Goal: Task Accomplishment & Management: Complete application form

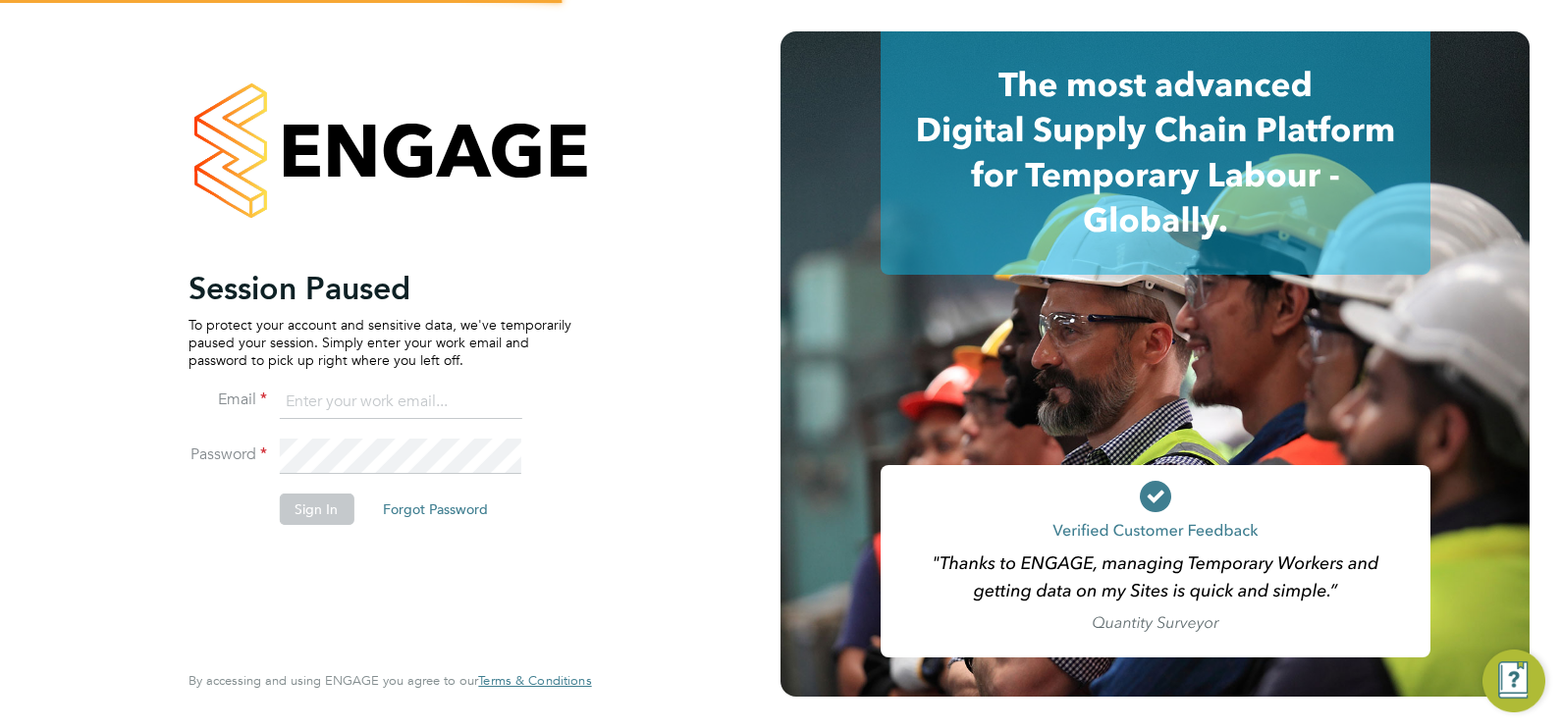
type input "chloe@18rec.com"
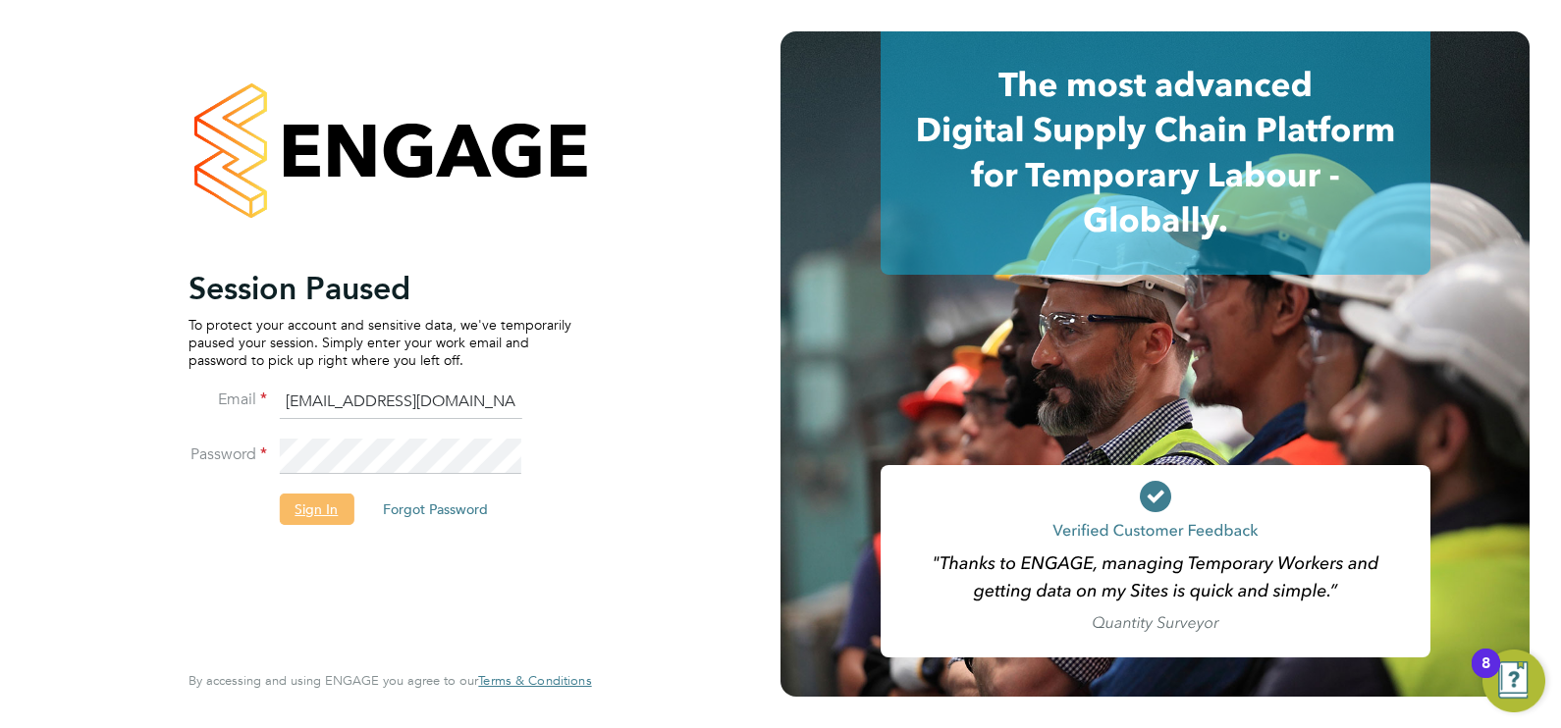
click at [319, 512] on button "Sign In" at bounding box center [316, 509] width 75 height 31
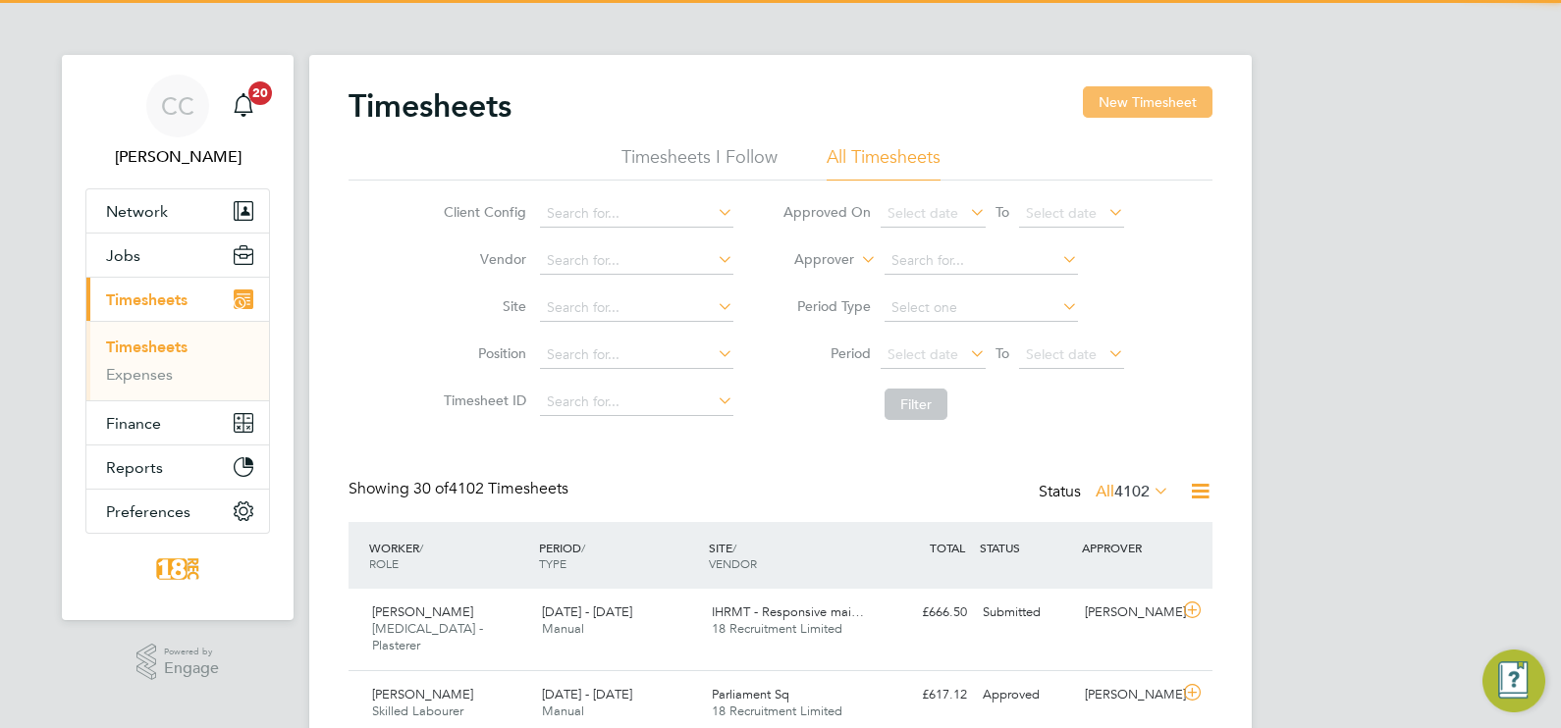
click at [1142, 104] on button "New Timesheet" at bounding box center [1148, 101] width 130 height 31
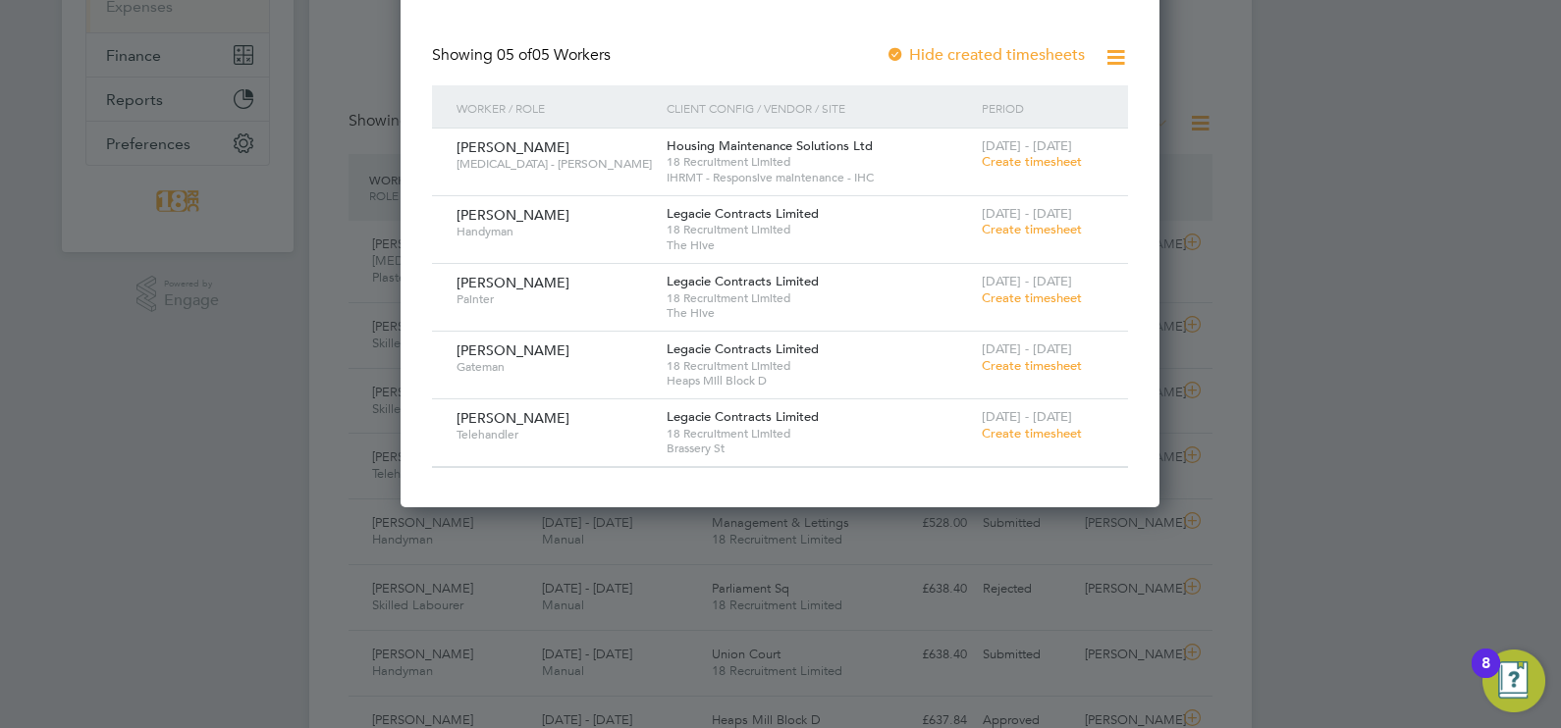
click at [1036, 352] on span "[DATE] - [DATE]" at bounding box center [1027, 349] width 90 height 17
click at [1036, 365] on span "Create timesheet" at bounding box center [1032, 365] width 100 height 17
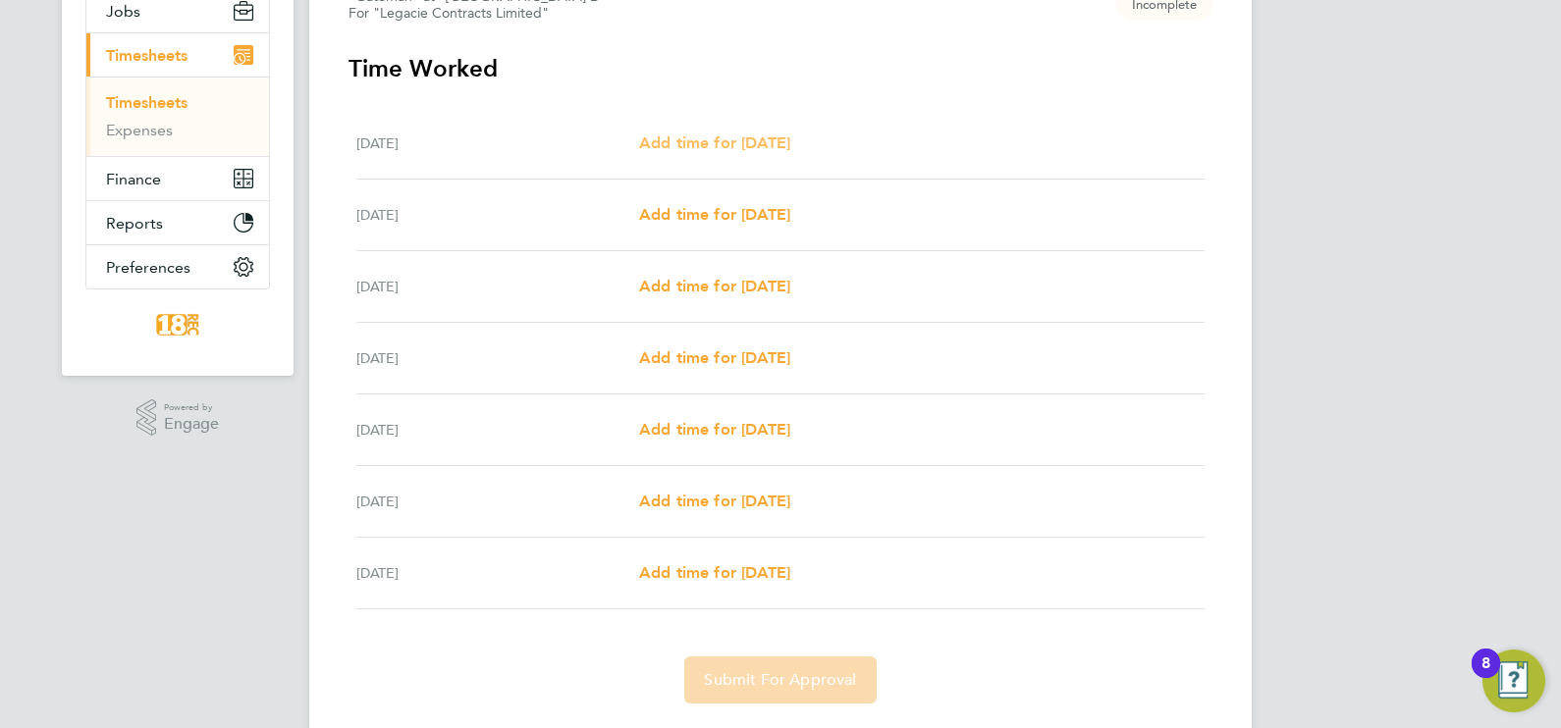
click at [714, 136] on span "Add time for [DATE]" at bounding box center [714, 142] width 151 height 19
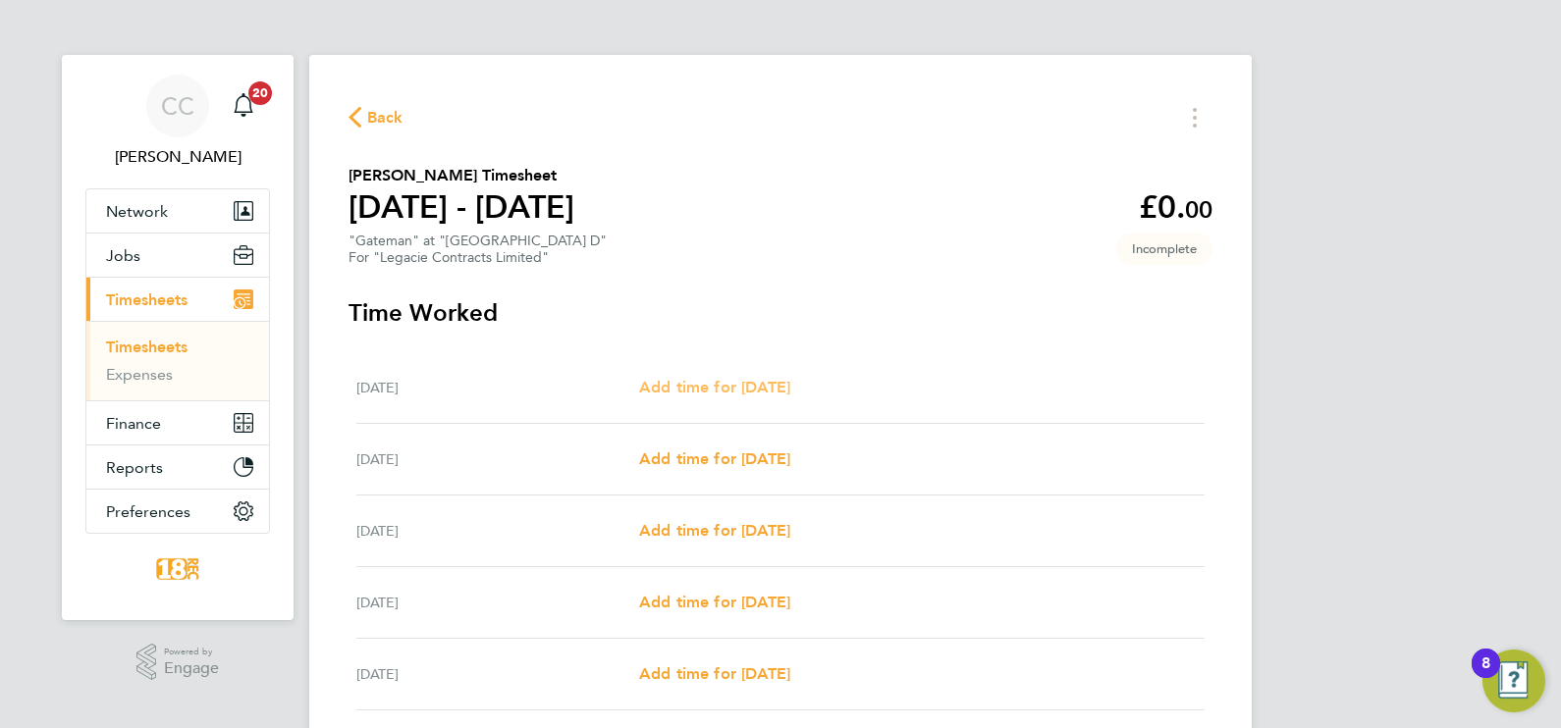
select select "30"
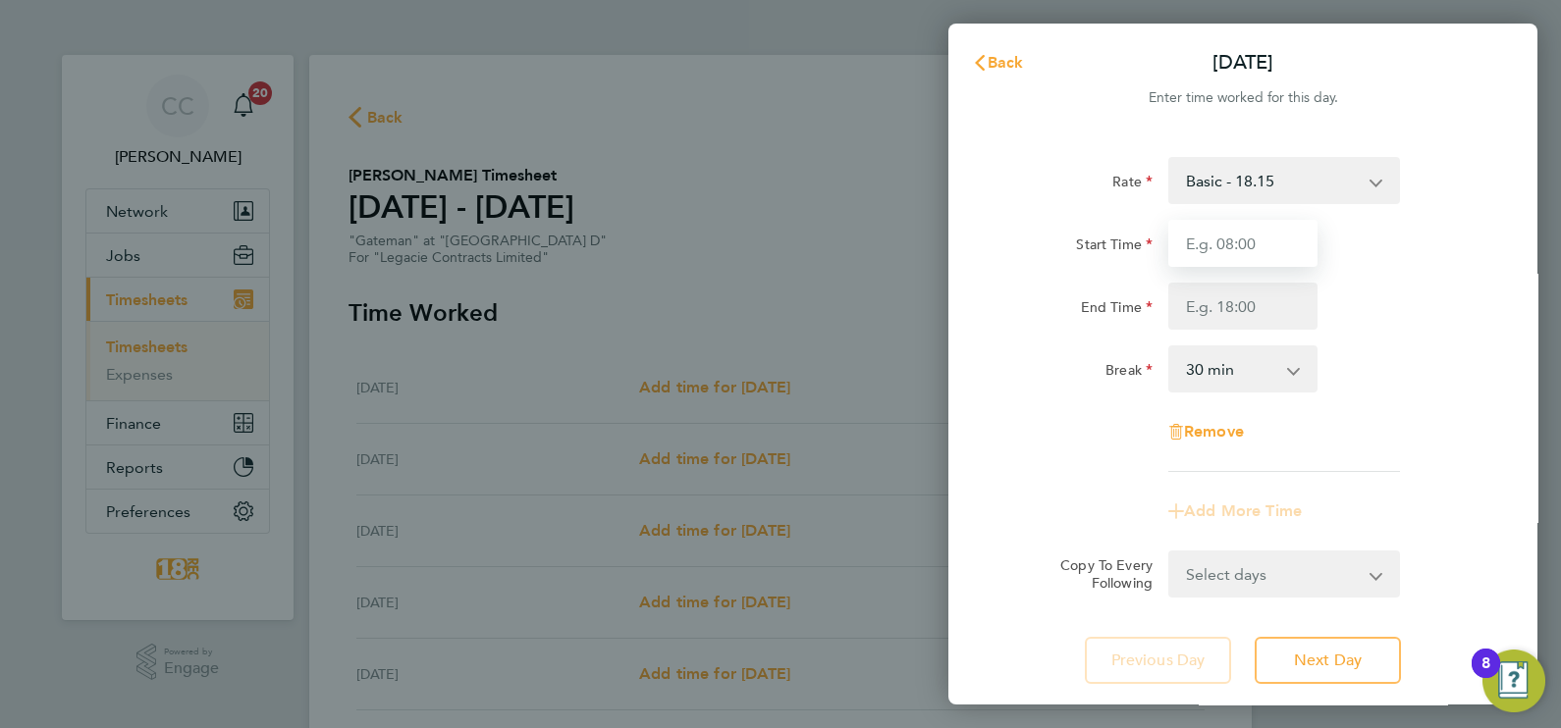
click at [1199, 255] on input "Start Time" at bounding box center [1242, 243] width 149 height 47
type input "07:30"
type input "16:00"
click at [1269, 586] on select "Select days Day Weekday (Mon-Fri) Weekend (Sat-Sun) [DATE] [DATE] [DATE] [DATE]…" at bounding box center [1273, 574] width 206 height 43
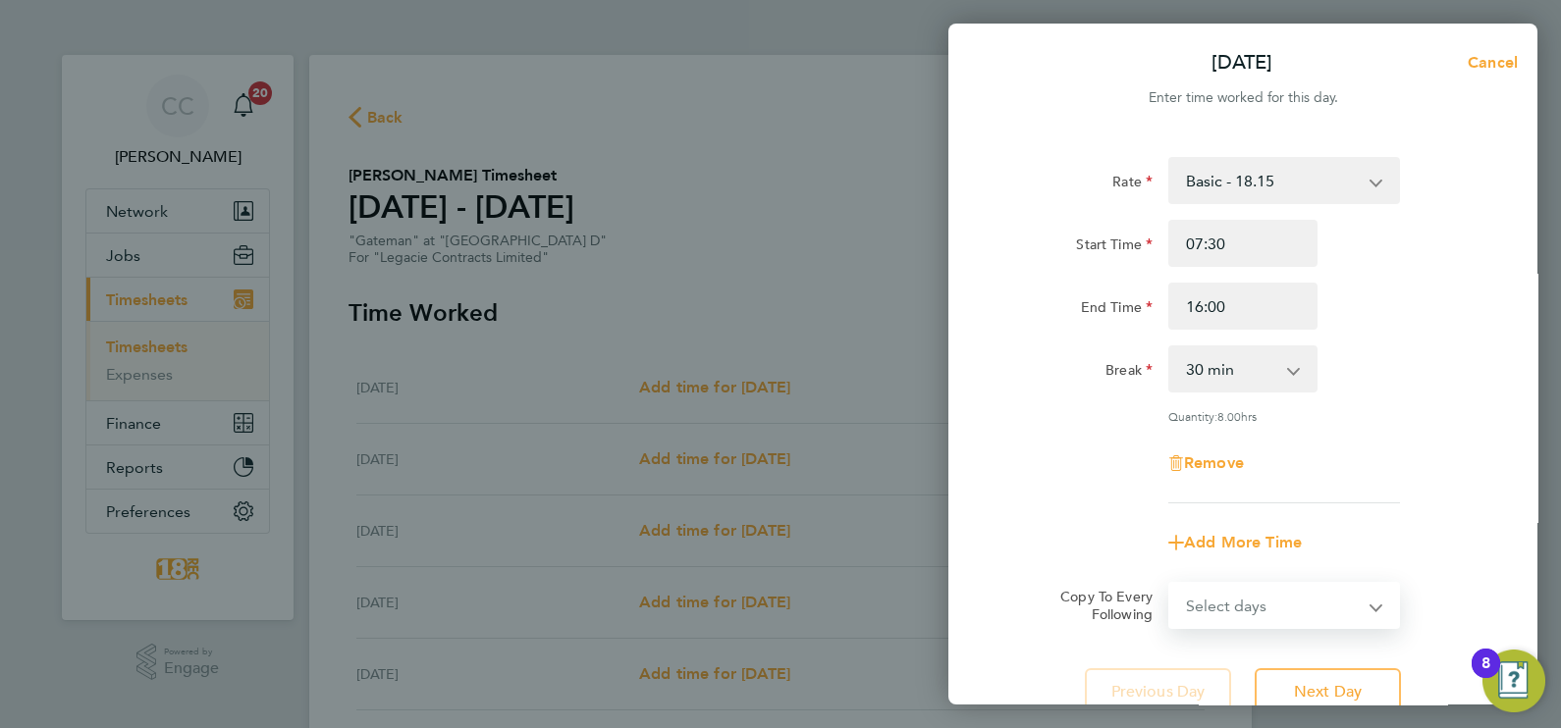
select select "WEEKDAY"
click at [1170, 584] on select "Select days Day Weekday (Mon-Fri) Weekend (Sat-Sun) [DATE] [DATE] [DATE] [DATE]…" at bounding box center [1273, 605] width 206 height 43
select select "[DATE]"
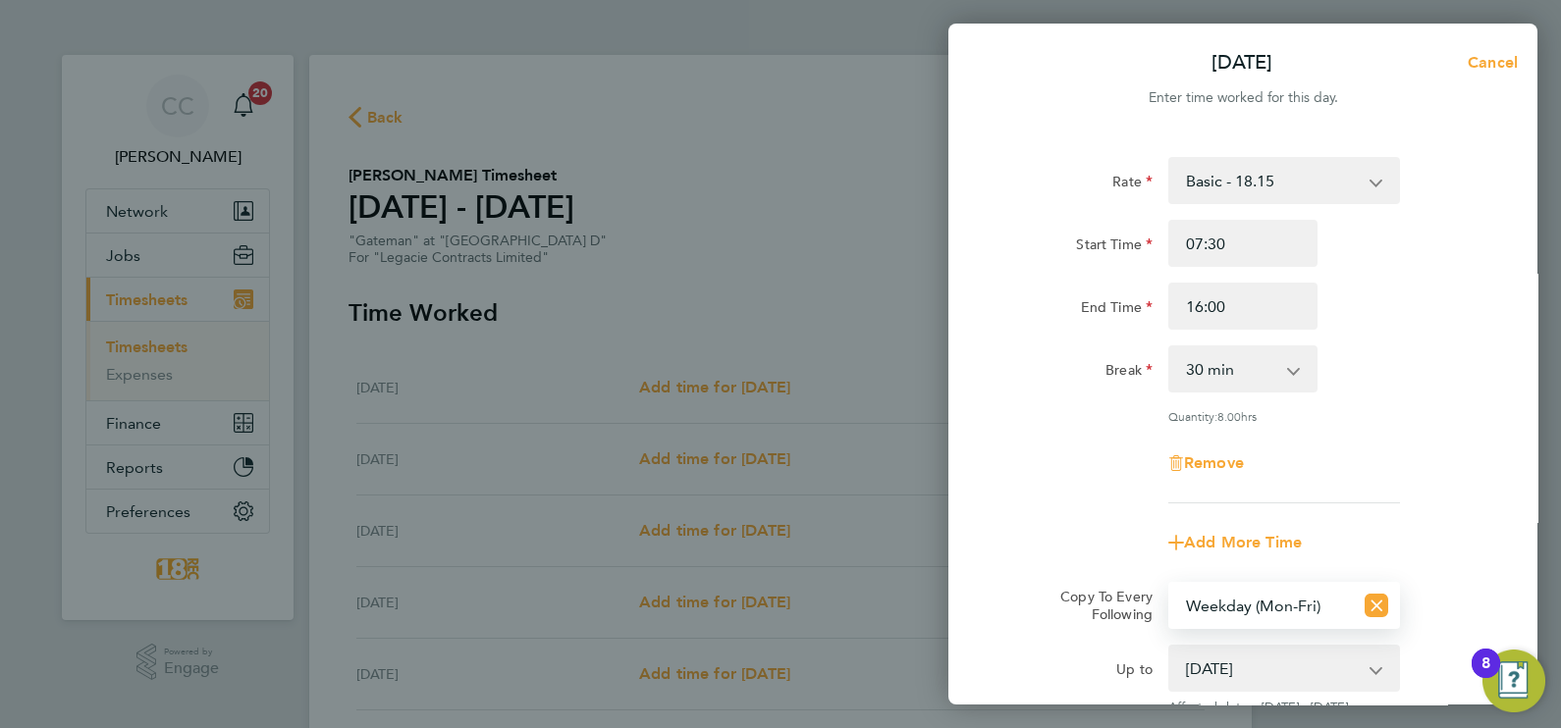
click at [1269, 658] on select "[DATE] [DATE] [DATE] [DATE] [DATE] [DATE]" at bounding box center [1272, 668] width 204 height 43
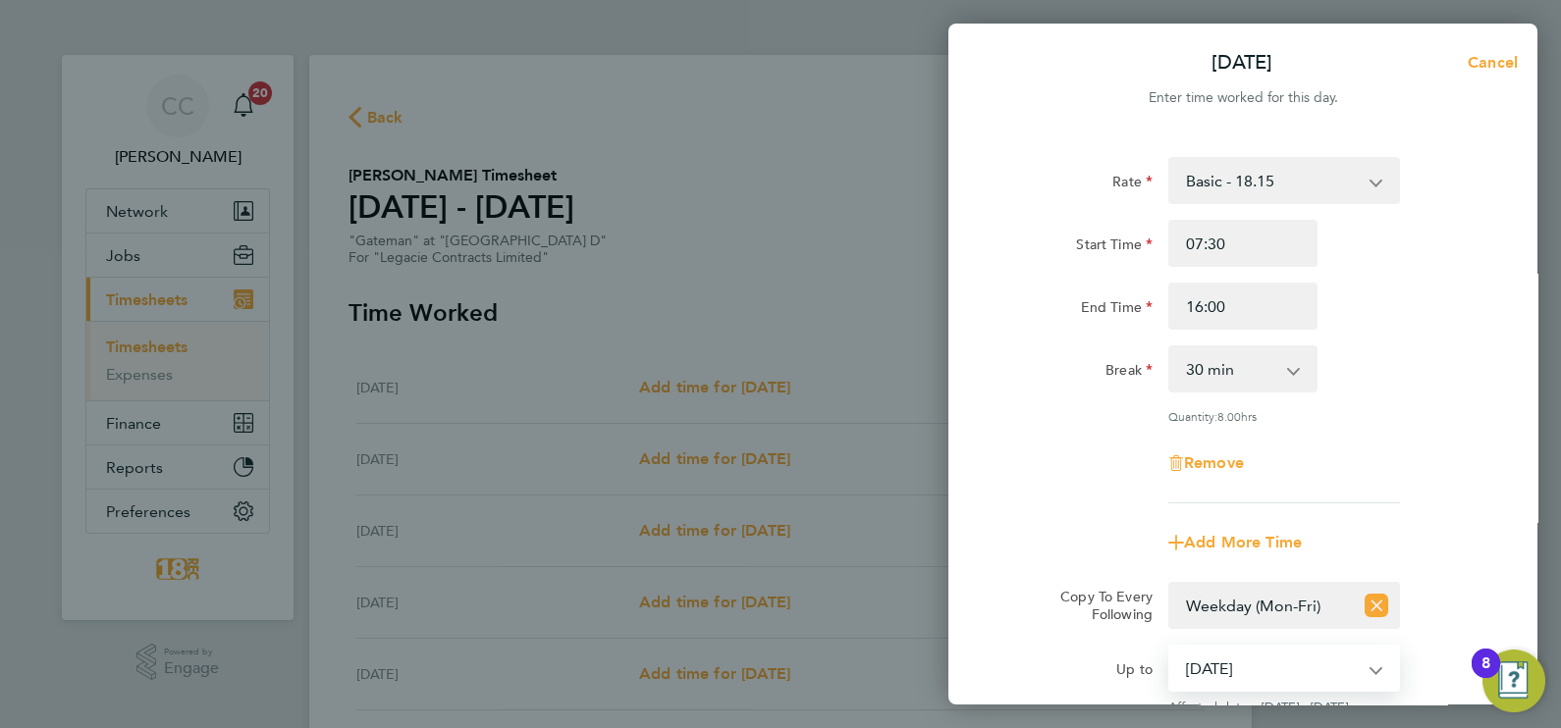
click at [1037, 552] on div "Add More Time" at bounding box center [1242, 542] width 495 height 47
click at [1205, 598] on select "Select days Day Weekday (Mon-Fri) Weekend (Sat-Sun) [DATE] [DATE] [DATE] [DATE]…" at bounding box center [1261, 605] width 183 height 43
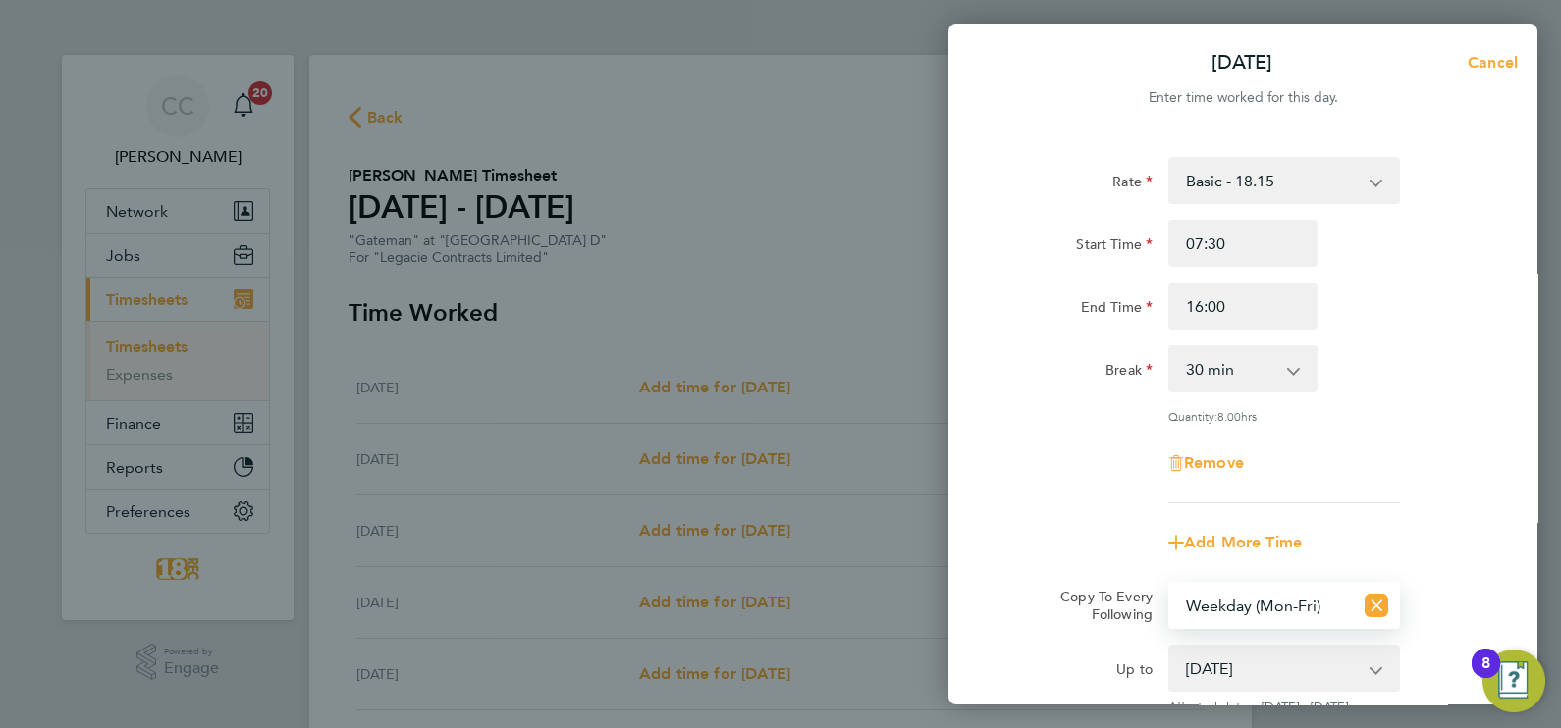
select select "DAY"
click at [1170, 584] on select "Select days Day Weekday (Mon-Fri) Weekend (Sat-Sun) [DATE] [DATE] [DATE] [DATE]…" at bounding box center [1261, 605] width 183 height 43
click at [1274, 669] on select "[DATE] [DATE] [DATE] [DATE] [DATE] [DATE]" at bounding box center [1272, 668] width 204 height 43
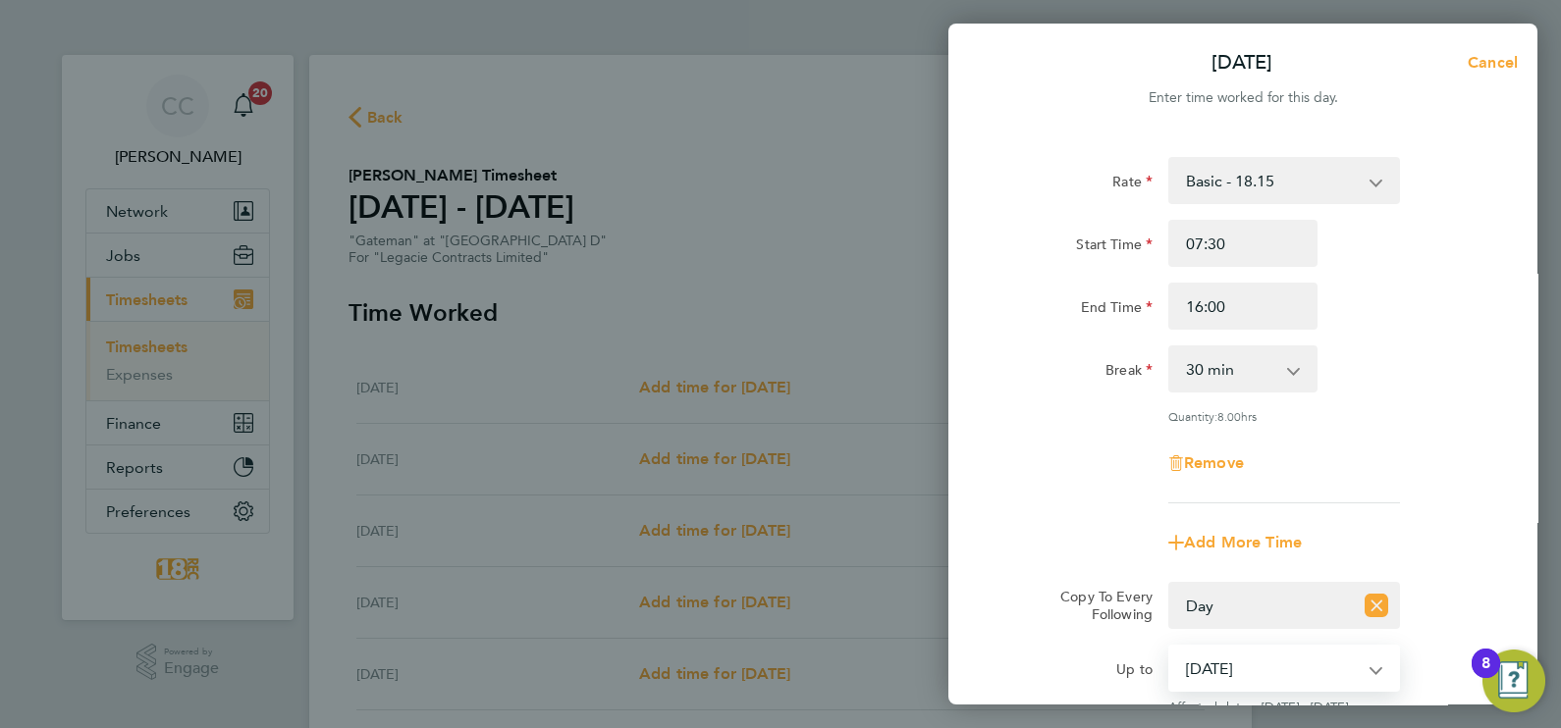
select select "[DATE]"
click at [1170, 647] on select "[DATE] [DATE] [DATE] [DATE] [DATE] [DATE]" at bounding box center [1272, 668] width 204 height 43
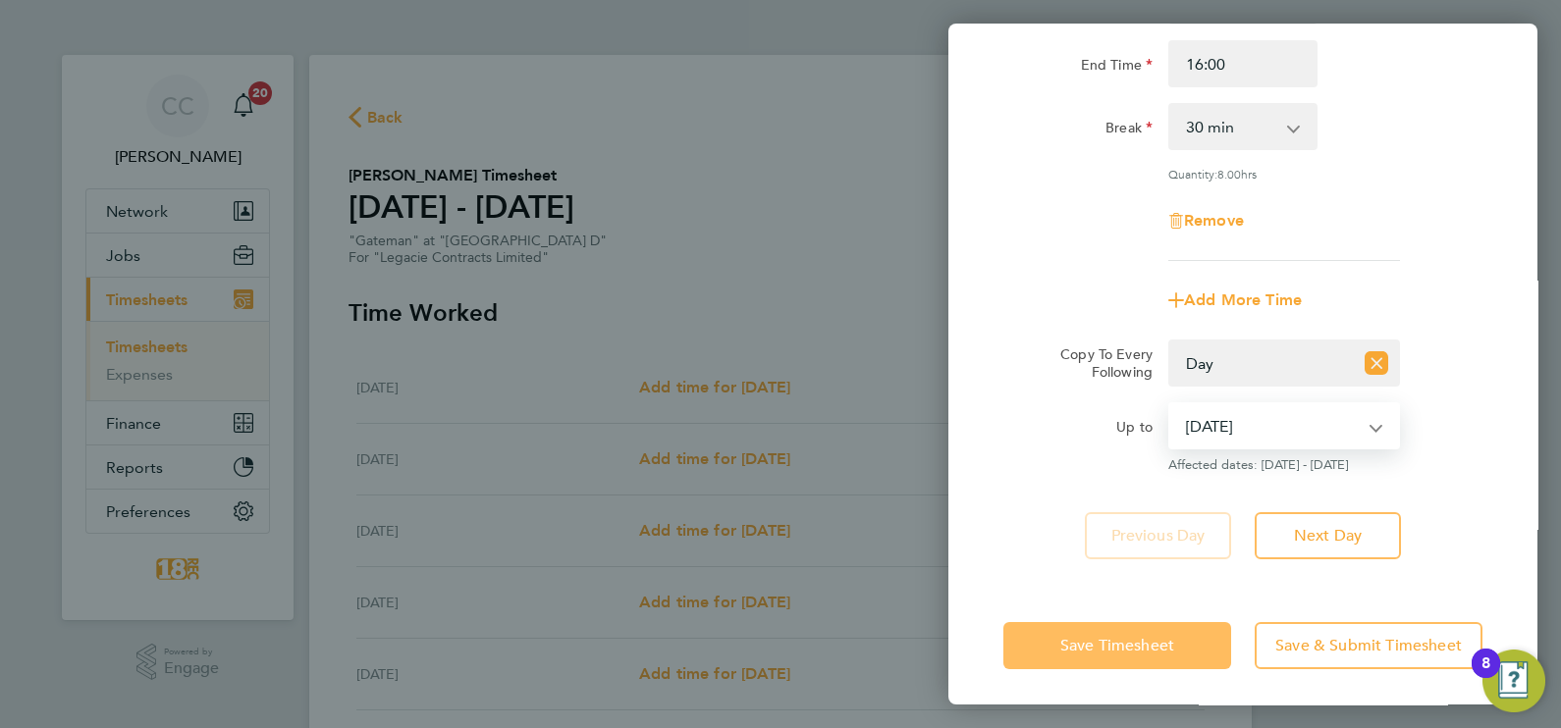
click at [1158, 622] on button "Save Timesheet" at bounding box center [1117, 645] width 228 height 47
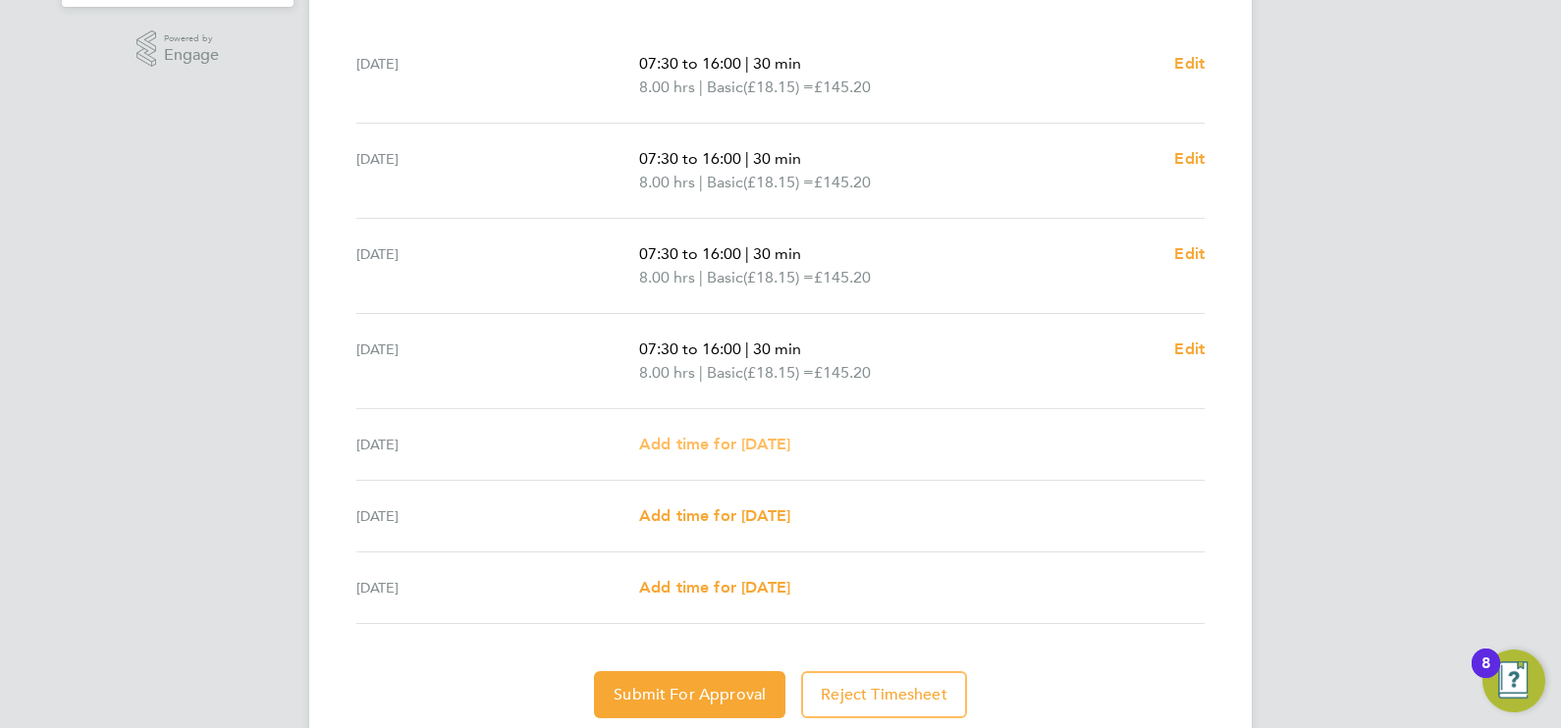
click at [785, 437] on span "Add time for [DATE]" at bounding box center [714, 444] width 151 height 19
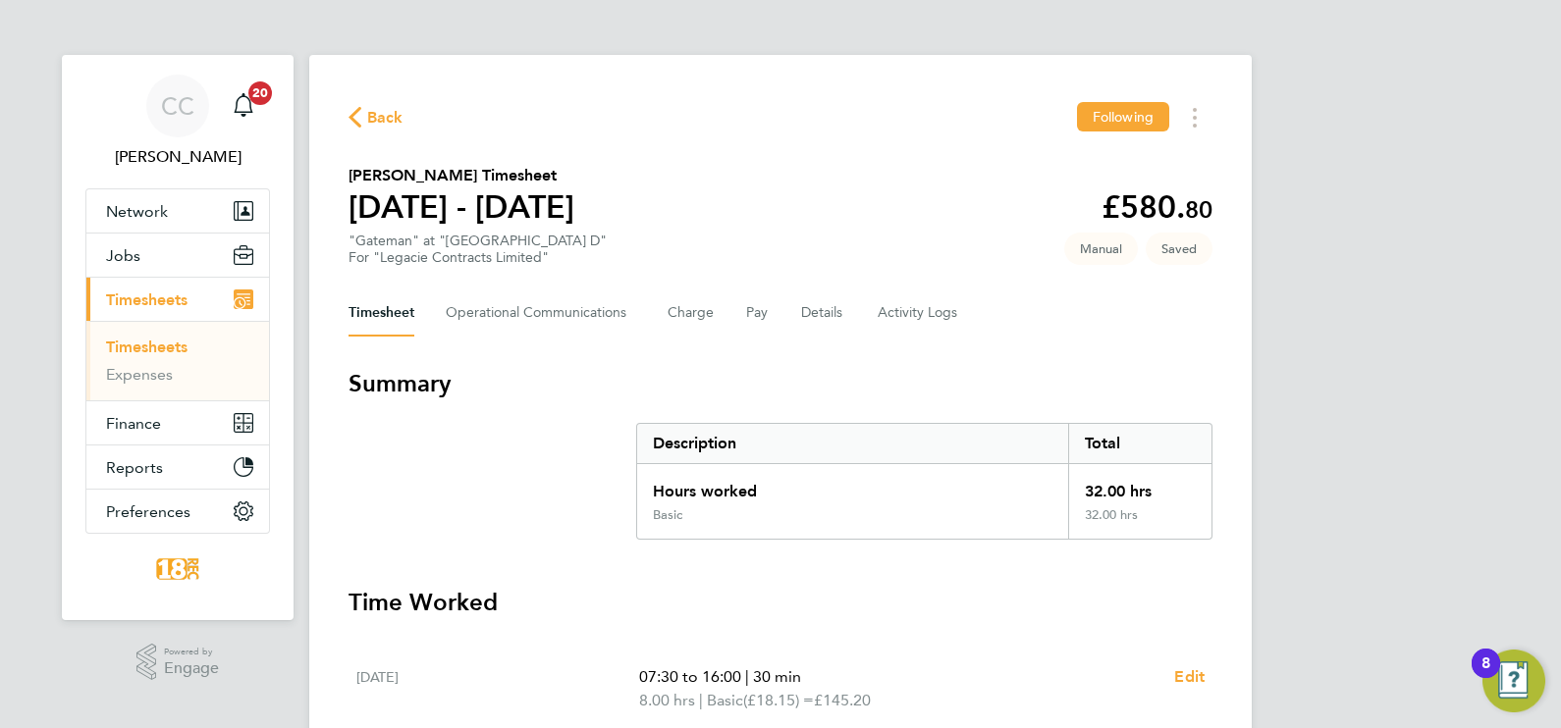
select select "30"
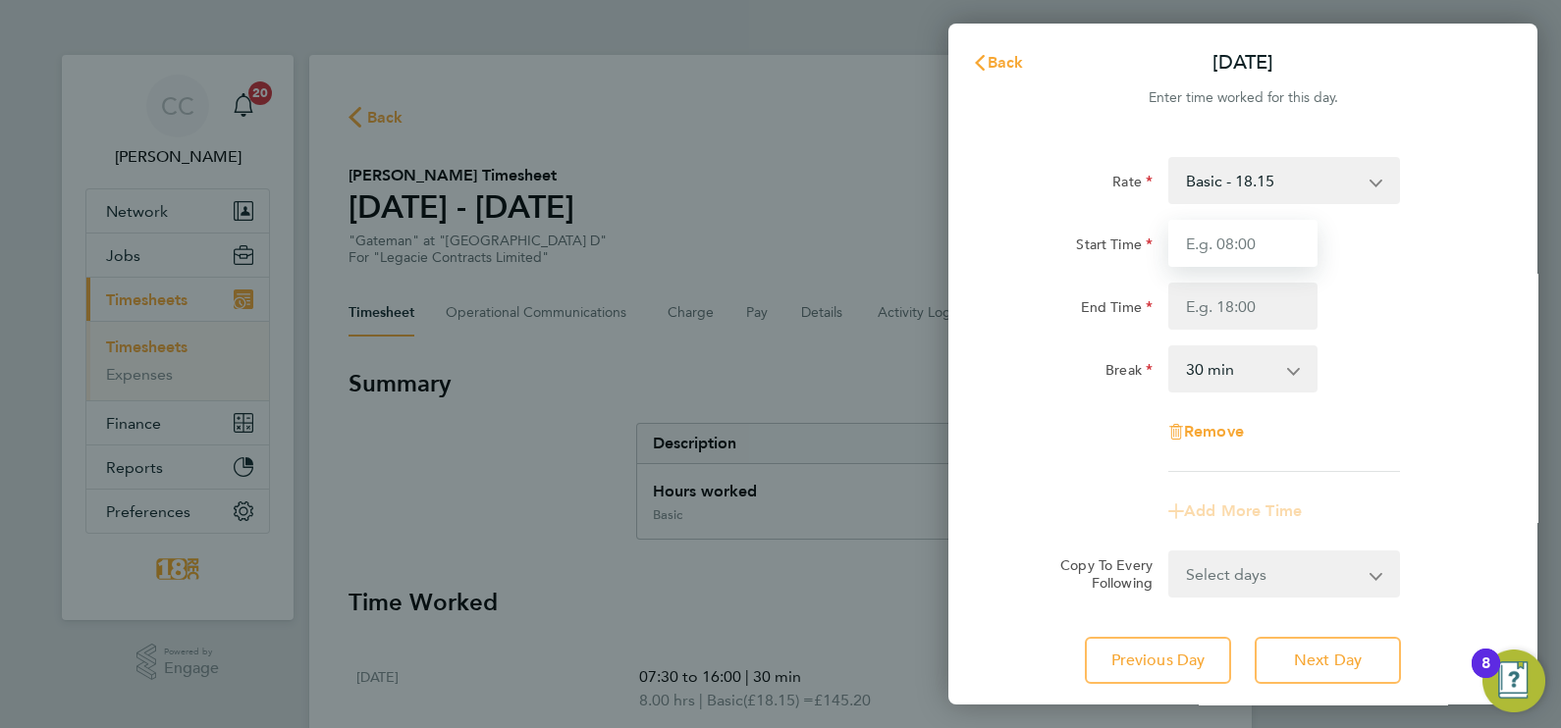
click at [1212, 256] on input "Start Time" at bounding box center [1242, 243] width 149 height 47
type input "07:30"
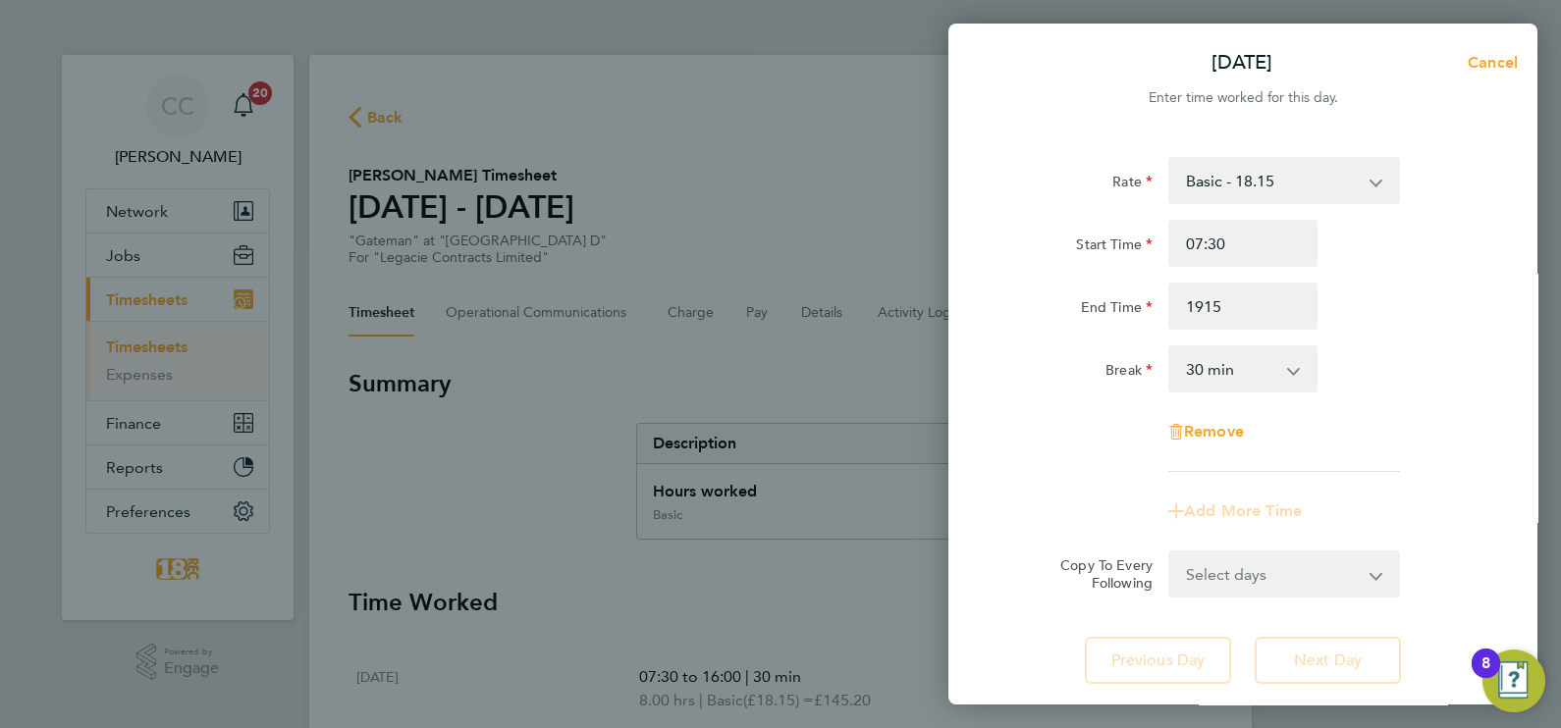
type input "19:15"
click at [1383, 353] on div "Break 0 min 15 min 30 min 45 min 60 min 75 min 90 min" at bounding box center [1242, 369] width 495 height 47
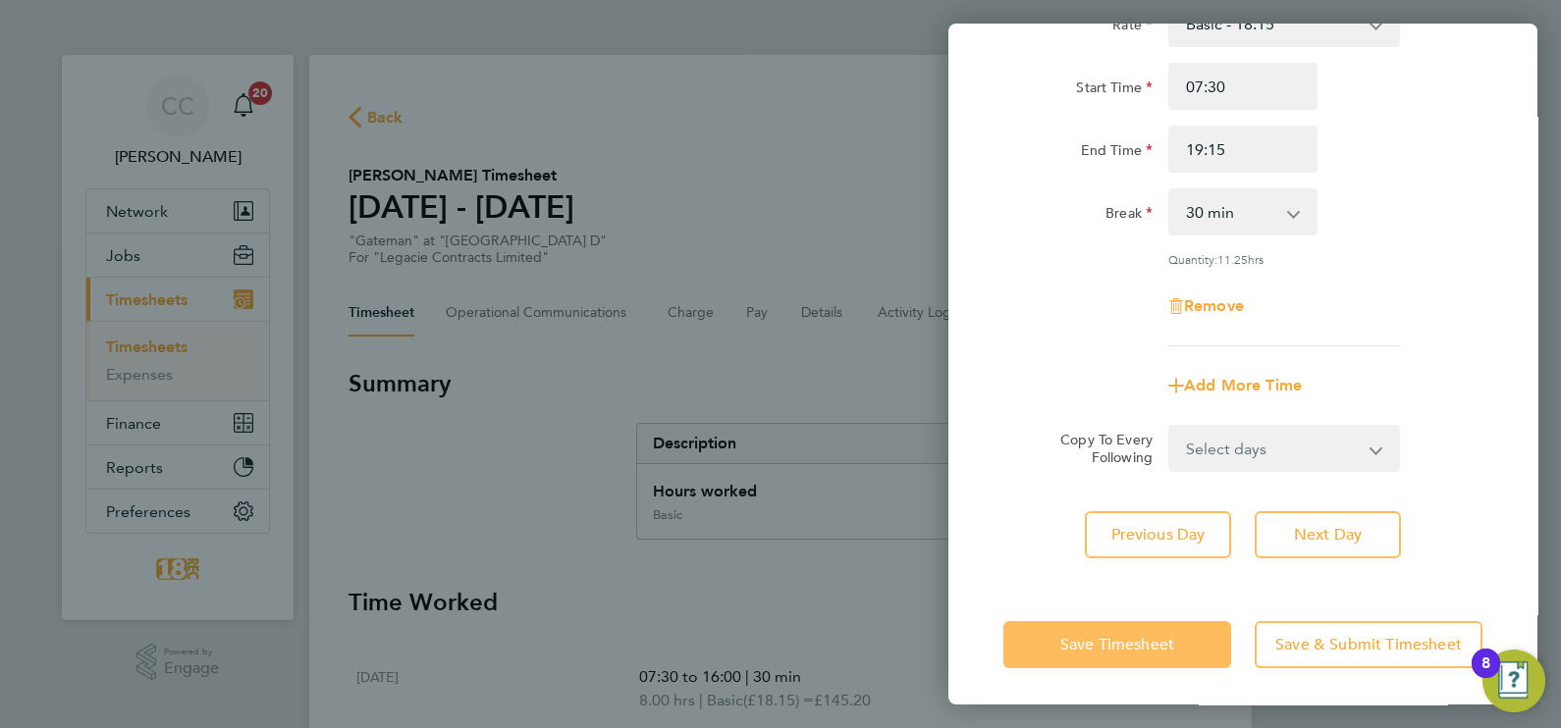
click at [1146, 645] on span "Save Timesheet" at bounding box center [1117, 645] width 114 height 20
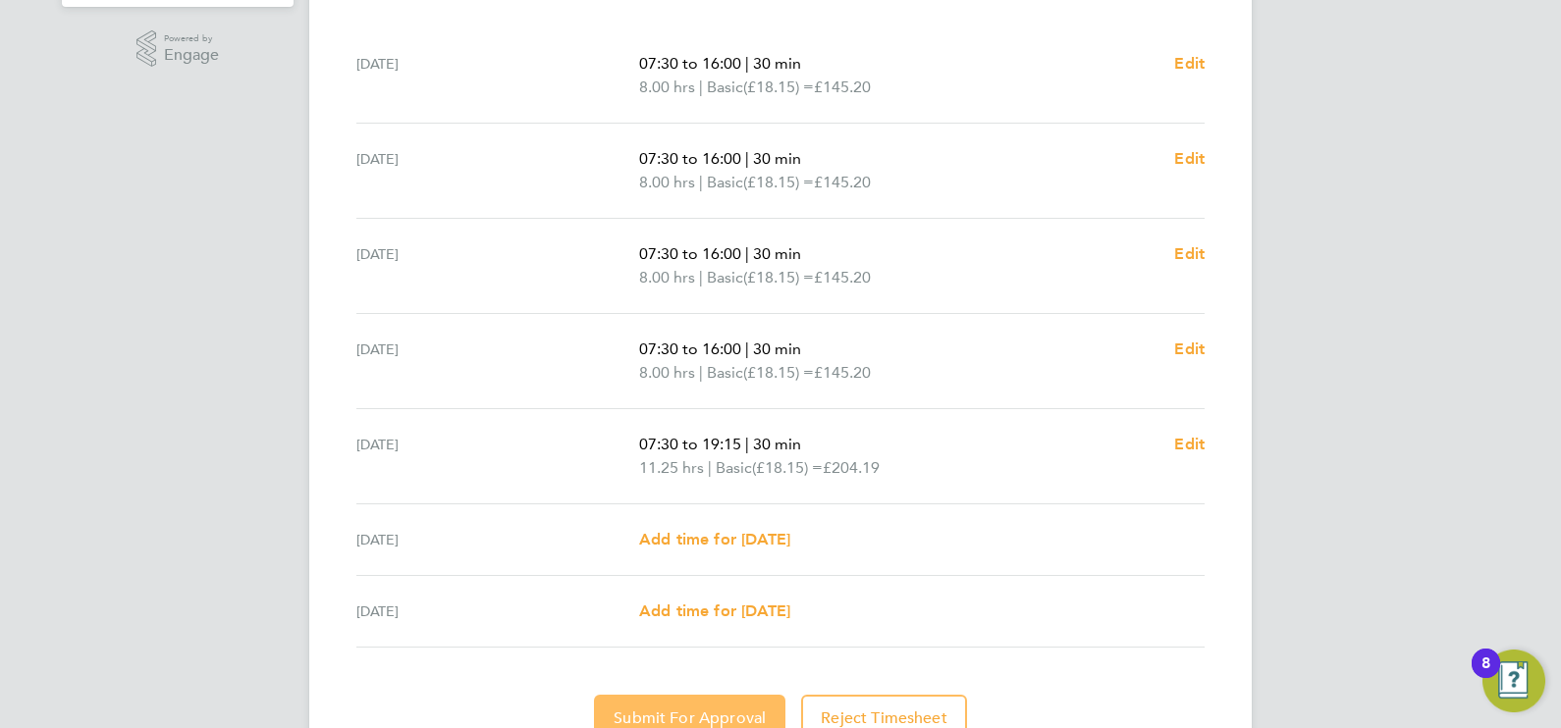
click at [711, 709] on span "Submit For Approval" at bounding box center [689, 719] width 152 height 20
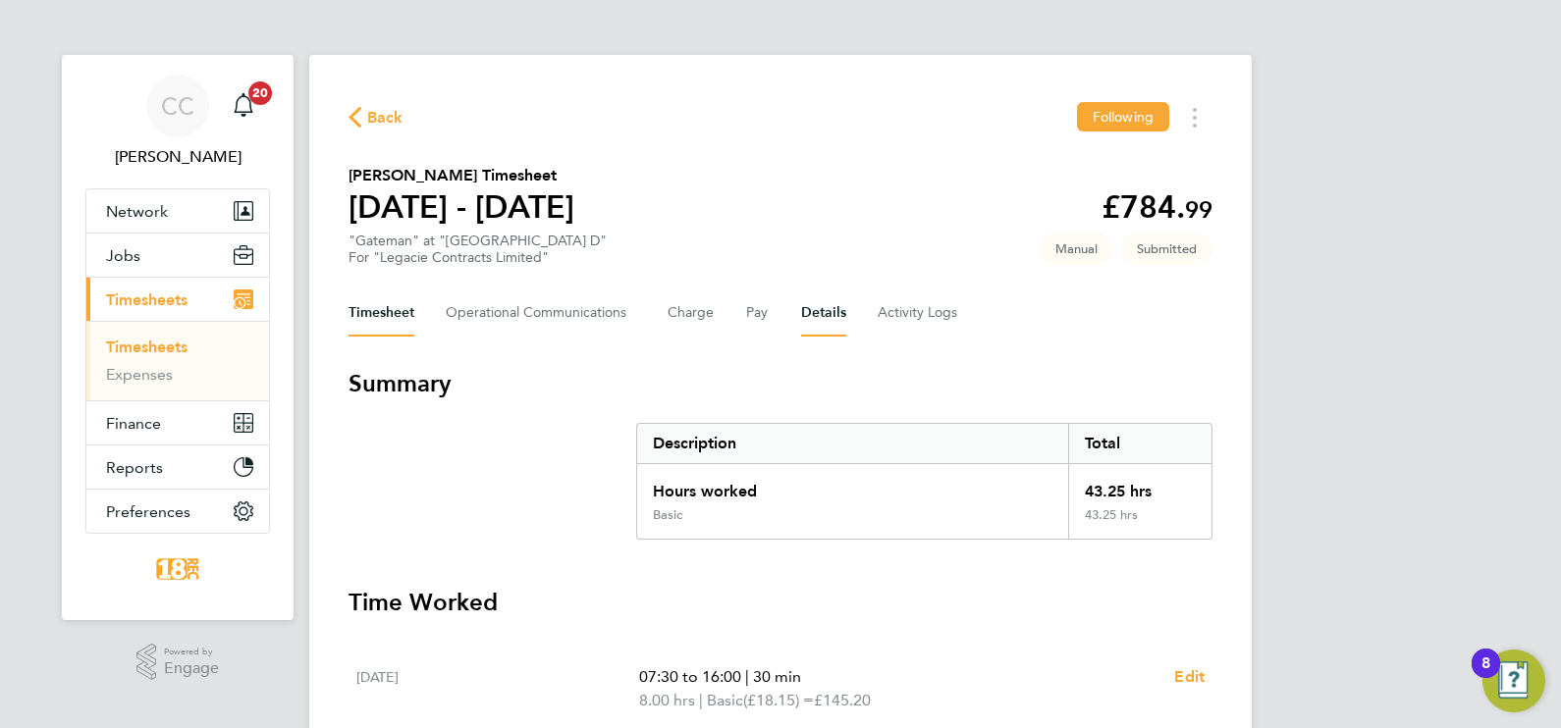
click at [832, 324] on button "Details" at bounding box center [823, 313] width 45 height 47
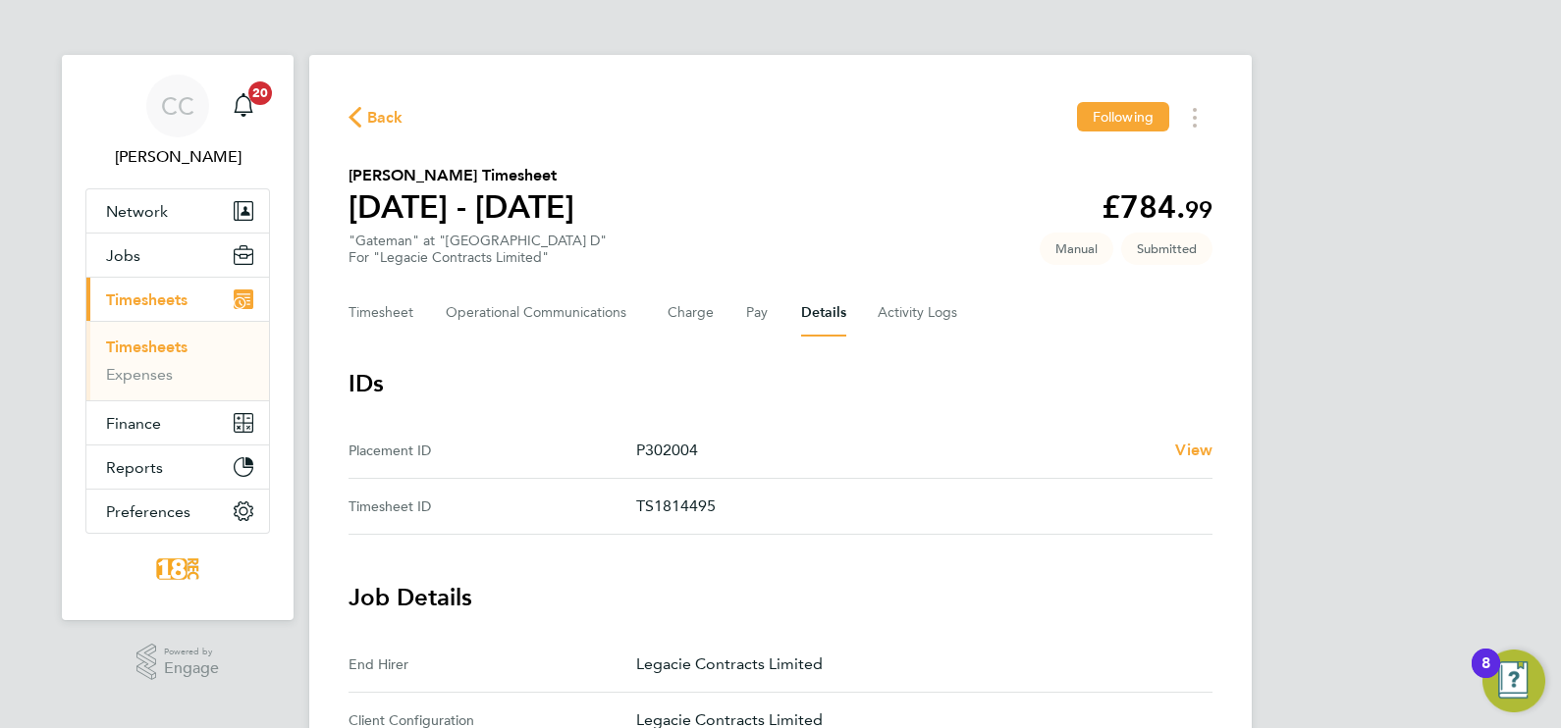
click at [389, 132] on div "Back Following" at bounding box center [780, 117] width 864 height 30
click at [375, 124] on span "Back" at bounding box center [385, 118] width 36 height 24
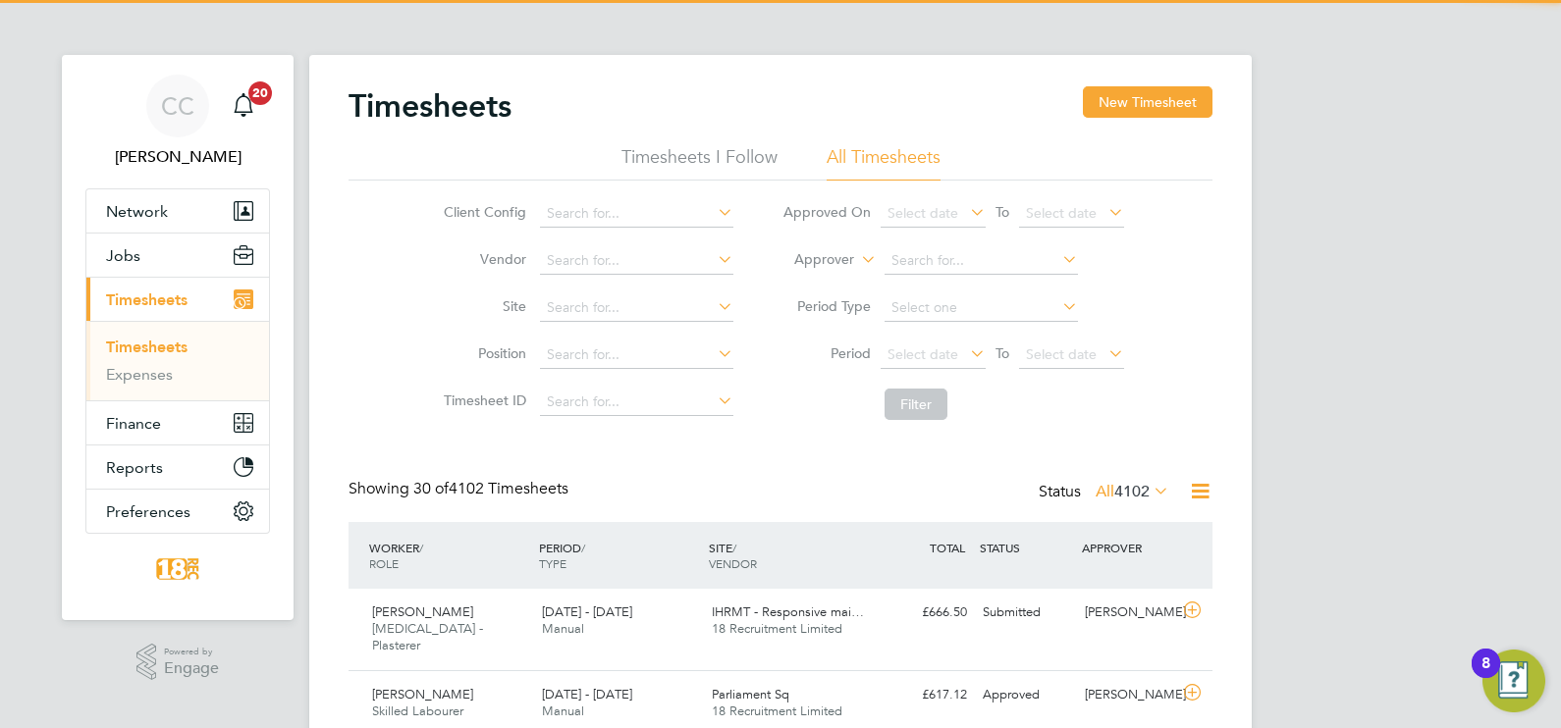
scroll to position [49, 170]
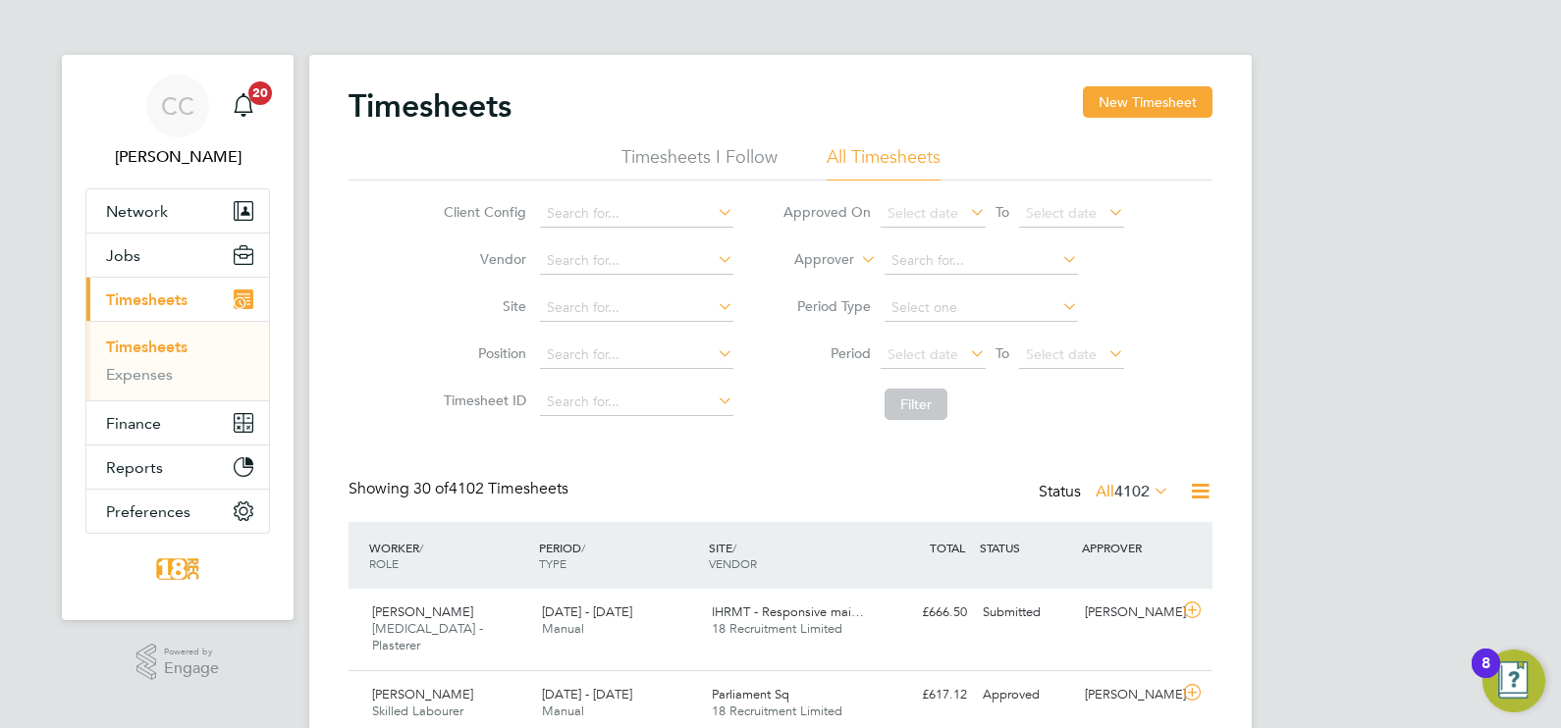
click at [1126, 489] on span "4102" at bounding box center [1131, 492] width 35 height 20
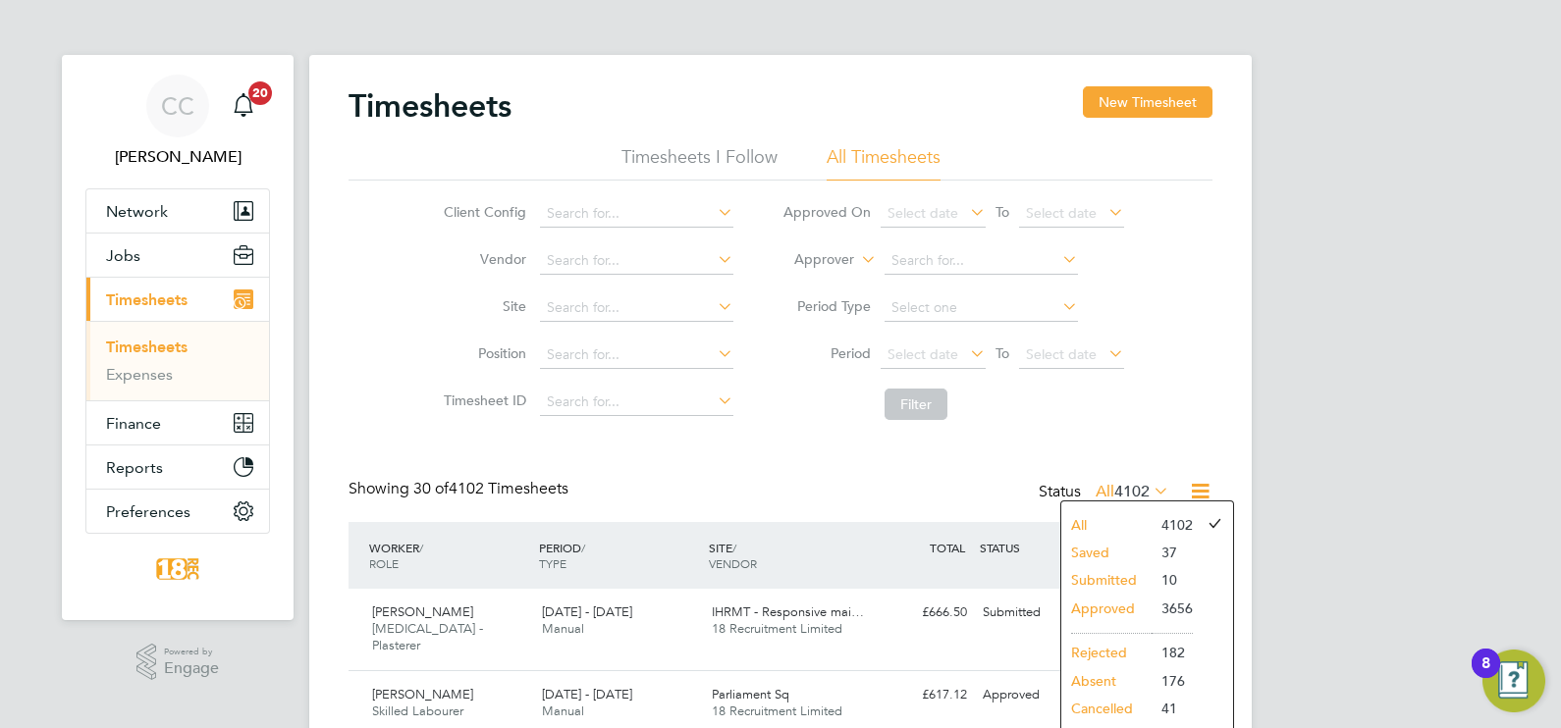
click at [1129, 574] on li "Submitted" at bounding box center [1106, 579] width 90 height 27
